Goal: Transaction & Acquisition: Book appointment/travel/reservation

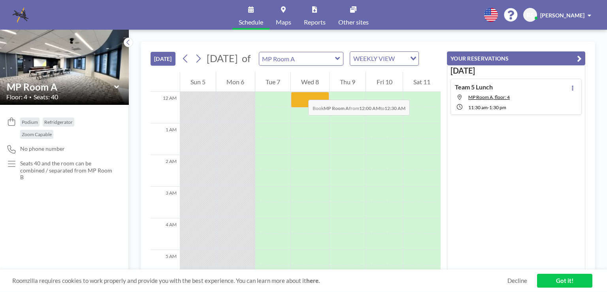
click at [300, 92] on div "Wed 8" at bounding box center [310, 82] width 38 height 20
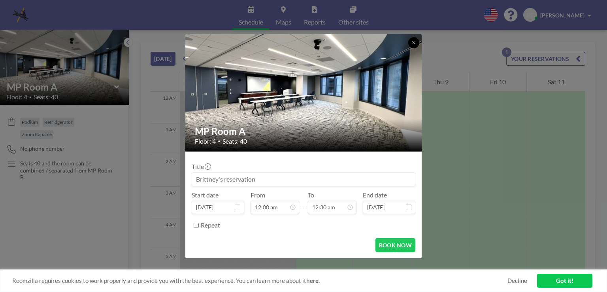
click at [412, 45] on button at bounding box center [413, 42] width 11 height 11
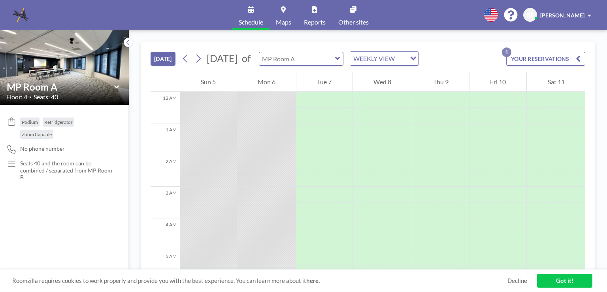
click at [335, 57] on input "text" at bounding box center [297, 58] width 76 height 13
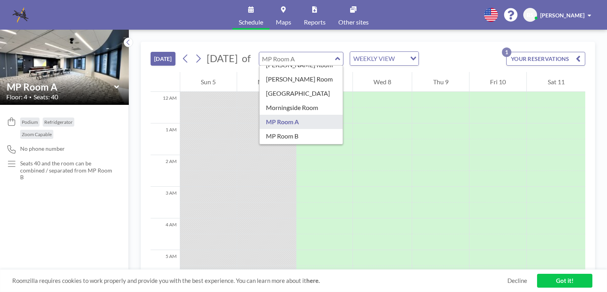
scroll to position [86, 0]
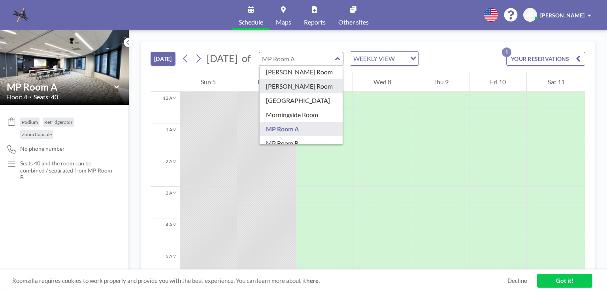
type input "[PERSON_NAME] Room"
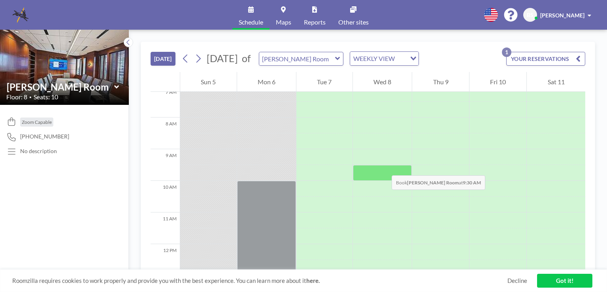
scroll to position [226, 0]
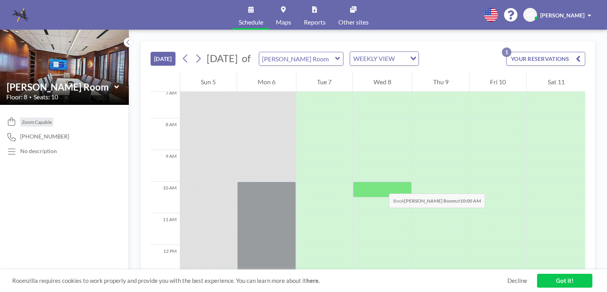
click at [381, 185] on div at bounding box center [382, 189] width 59 height 16
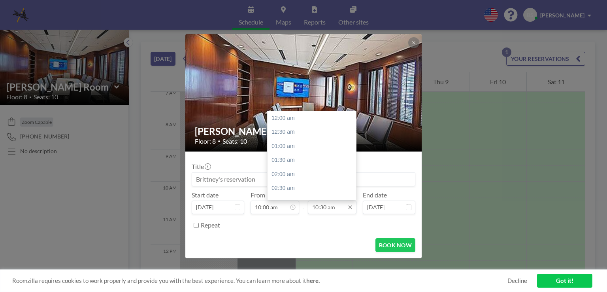
scroll to position [296, 0]
click at [338, 208] on input "10:30 am" at bounding box center [332, 206] width 49 height 13
click at [315, 181] on div "05:00 pm" at bounding box center [314, 181] width 92 height 14
type input "05:00 pm"
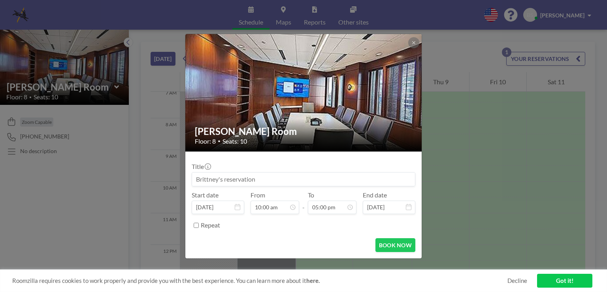
scroll to position [478, 0]
click at [389, 245] on button "BOOK NOW" at bounding box center [396, 245] width 40 height 14
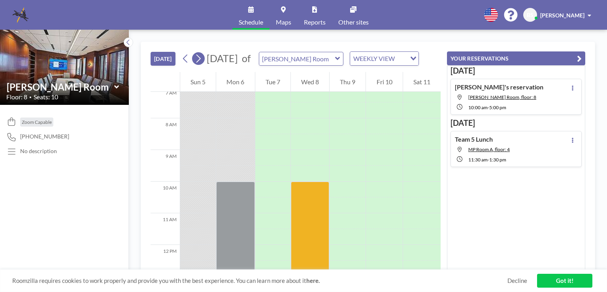
click at [199, 64] on icon at bounding box center [198, 59] width 8 height 12
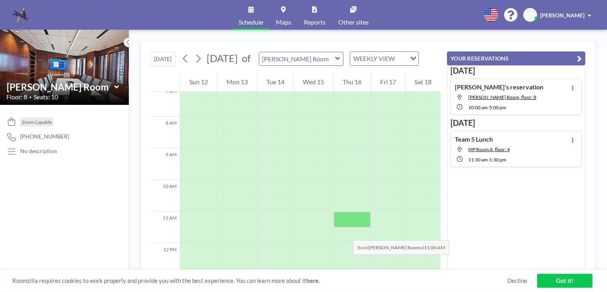
scroll to position [225, 0]
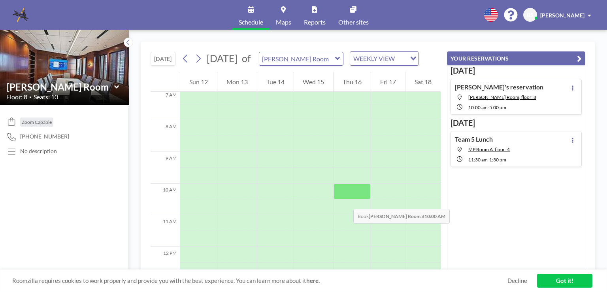
click at [345, 199] on div at bounding box center [352, 191] width 37 height 16
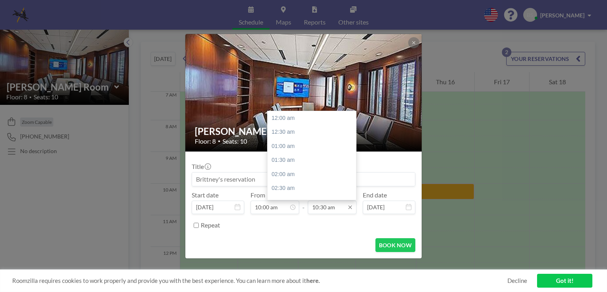
scroll to position [296, 0]
click at [324, 202] on input "10:30 am" at bounding box center [332, 206] width 49 height 13
click at [329, 211] on input "10:30 am" at bounding box center [332, 206] width 49 height 13
click at [308, 123] on div "05:00 pm" at bounding box center [314, 125] width 92 height 14
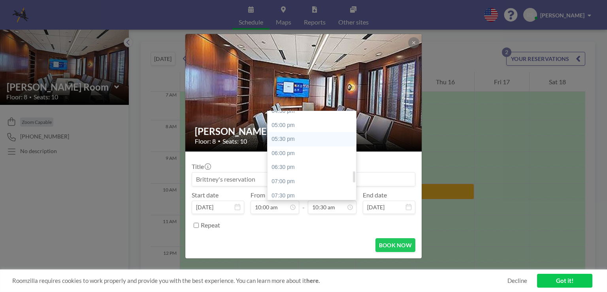
type input "05:00 pm"
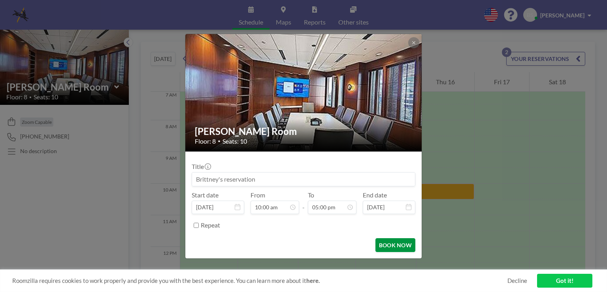
click at [390, 246] on button "BOOK NOW" at bounding box center [396, 245] width 40 height 14
